Goal: Task Accomplishment & Management: Manage account settings

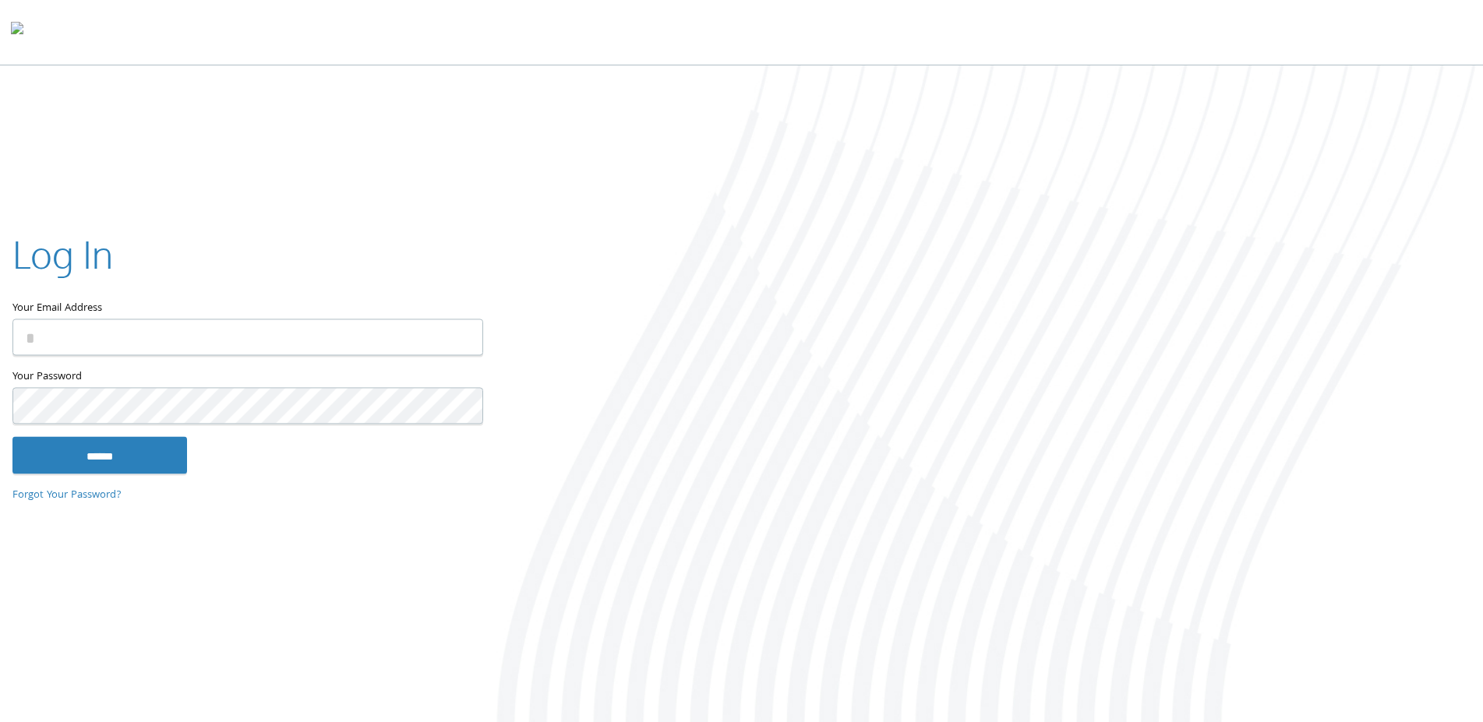
click at [112, 337] on input "Your Email Address" at bounding box center [247, 337] width 471 height 37
type input "**********"
click at [12, 436] on input "******" at bounding box center [99, 454] width 175 height 37
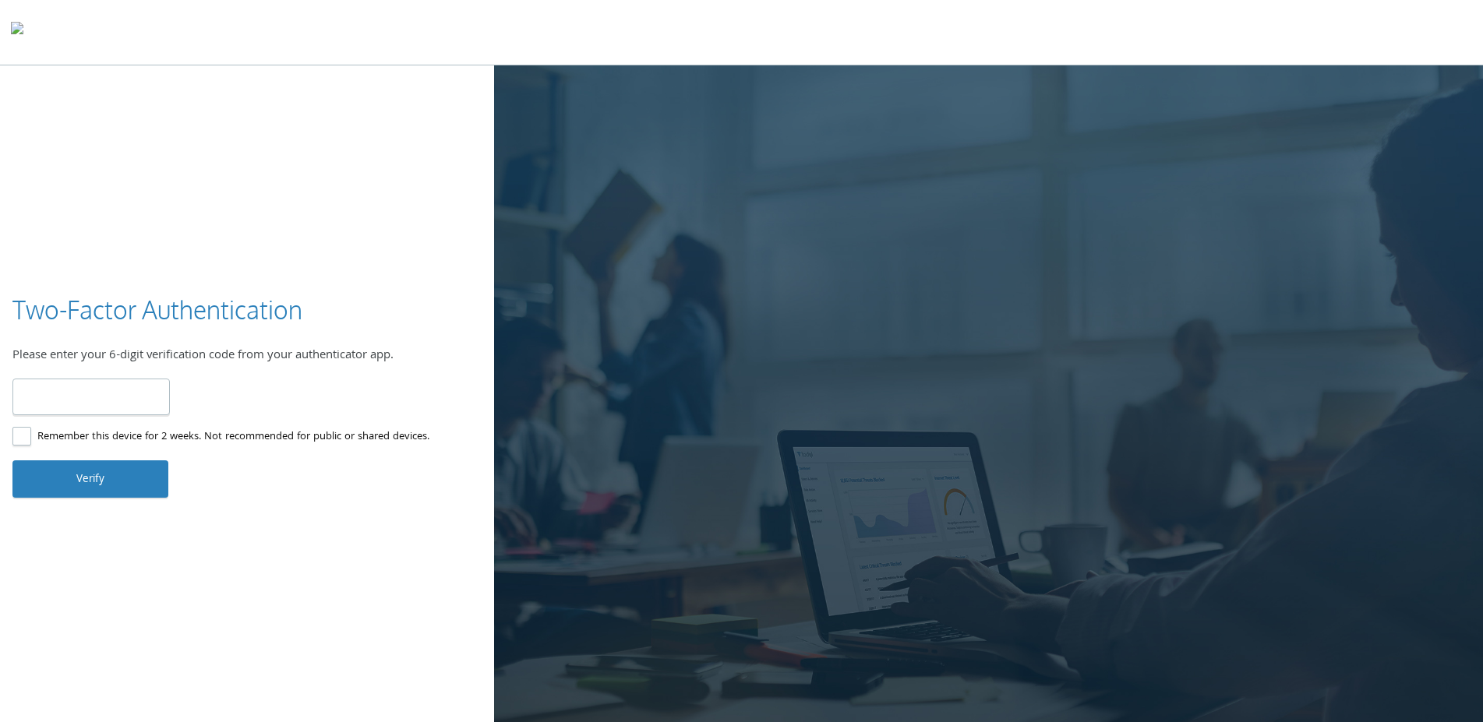
type input "******"
